Goal: Task Accomplishment & Management: Manage account settings

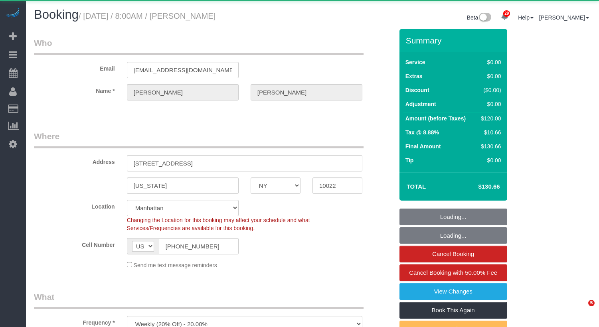
select select "NY"
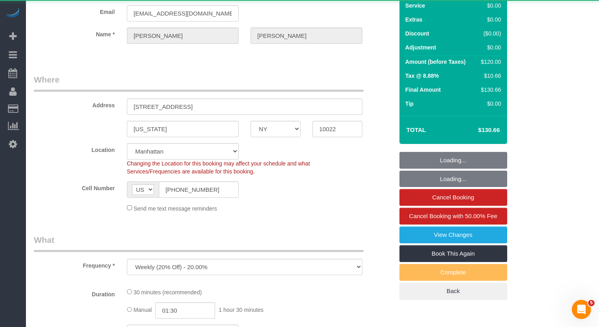
select select "object:3532"
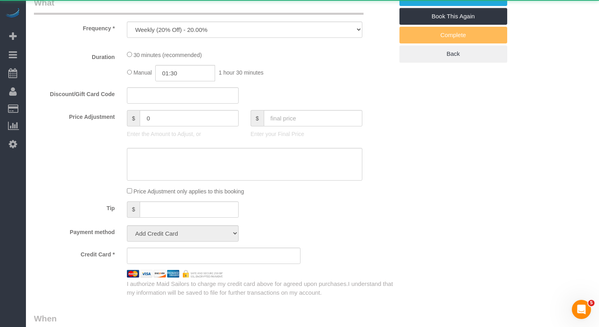
select select "string:stripe-pm_1RXRrg4VGloSiKo7FM9HbDbq"
select select "spot1"
select select "number:56"
select select "number:75"
select select "number:15"
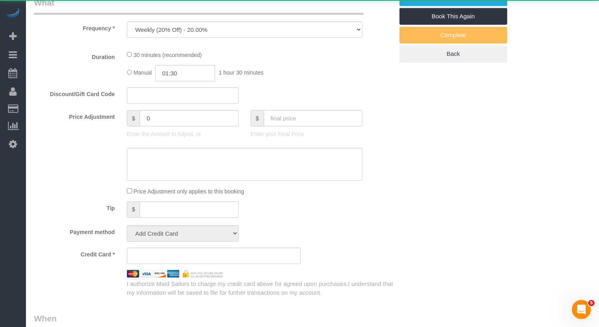
select select "number:5"
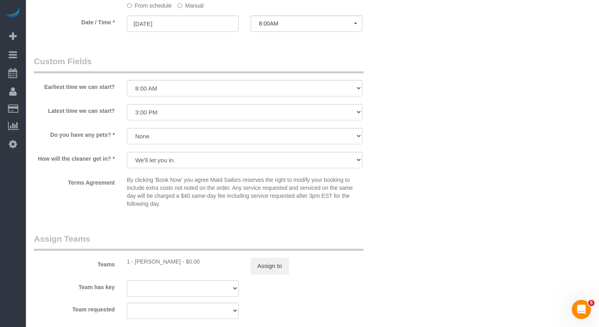
scroll to position [0, 0]
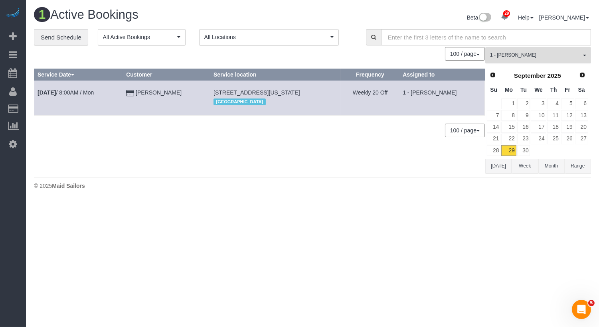
click at [531, 55] on span "1 - [PERSON_NAME]" at bounding box center [535, 55] width 91 height 7
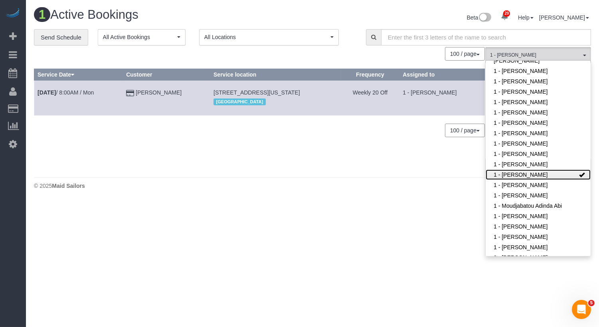
click at [533, 170] on link "1 - [PERSON_NAME]" at bounding box center [538, 175] width 105 height 10
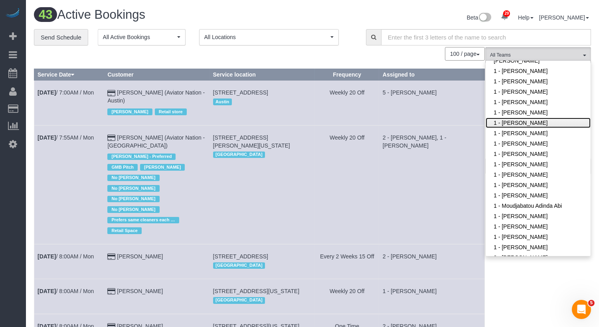
click at [528, 118] on link "1 - [PERSON_NAME]" at bounding box center [538, 123] width 105 height 10
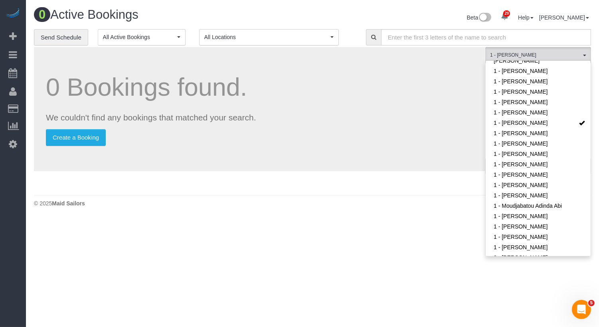
click at [444, 124] on div "0 Bookings found. We couldn't find any bookings that matched your search. Creat…" at bounding box center [259, 109] width 451 height 124
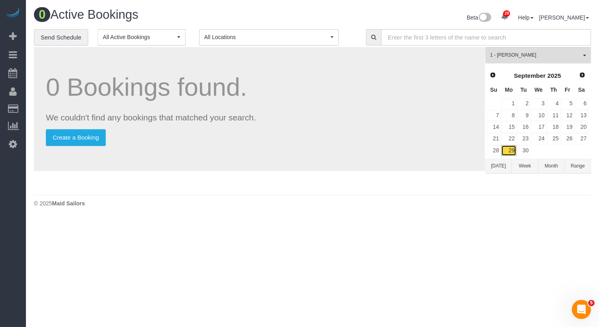
click at [510, 150] on link "29" at bounding box center [508, 150] width 15 height 11
click at [521, 150] on link "30" at bounding box center [523, 150] width 13 height 11
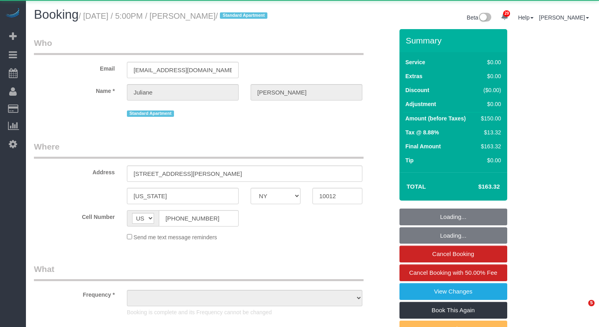
select select "NY"
select select "object:824"
select select "string:stripe-pm_1NEwFG4VGloSiKo7u1xMbyul"
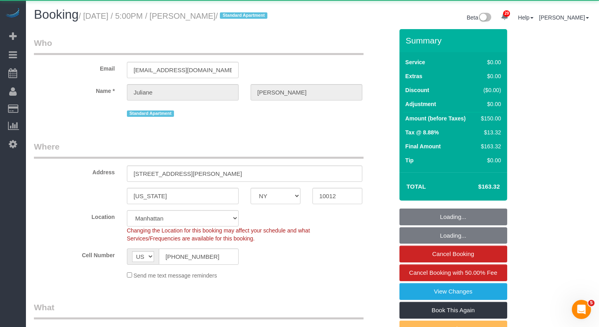
select select "object:1351"
select select "spot1"
select select "number:89"
select select "number:90"
select select "number:15"
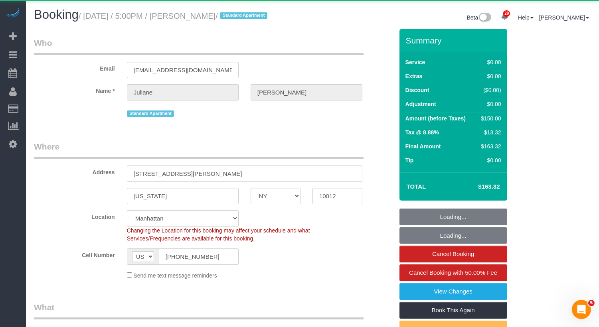
select select "number:6"
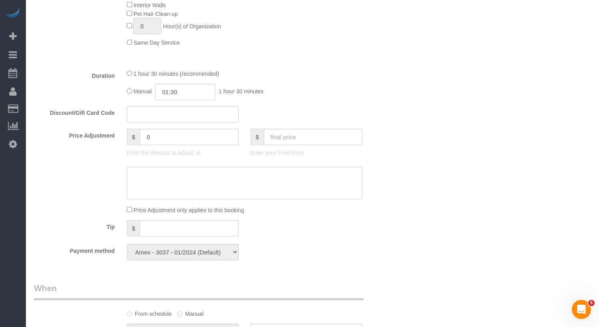
scroll to position [617, 0]
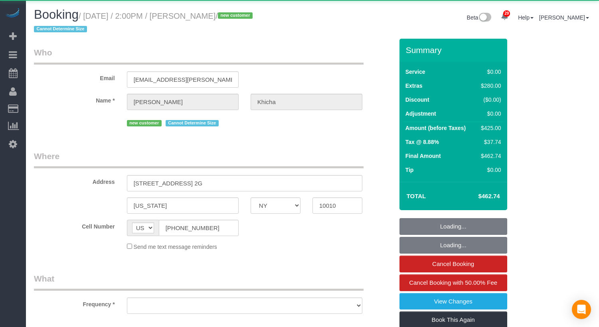
select select "NY"
select select "object:1077"
select select "1"
select select "spot1"
select select "number:62"
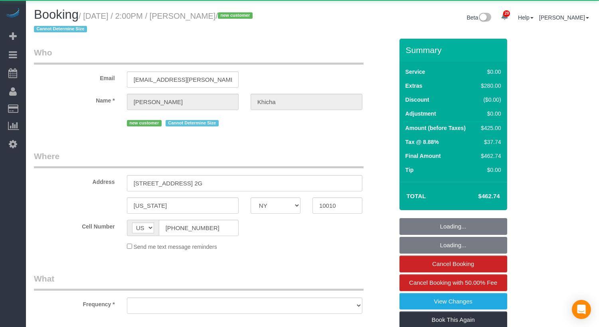
select select "number:90"
select select "number:15"
select select "number:5"
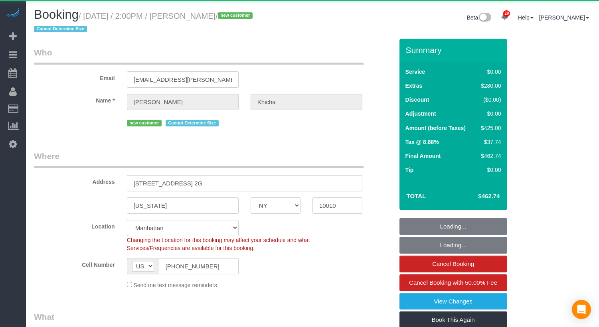
select select "string:stripe-pm_1SAdRf4VGloSiKo7zYrfcx6t"
